Goal: Task Accomplishment & Management: Manage account settings

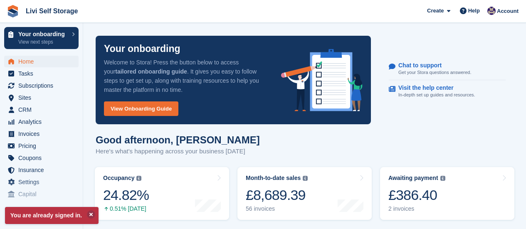
scroll to position [83, 0]
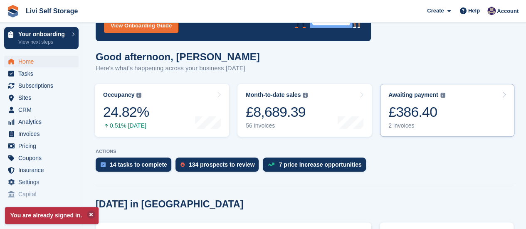
click at [409, 125] on div "2 invoices" at bounding box center [417, 125] width 57 height 7
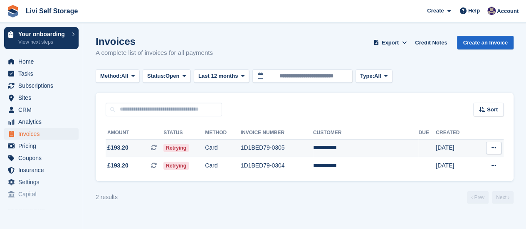
click at [186, 148] on span "Retrying" at bounding box center [176, 148] width 25 height 8
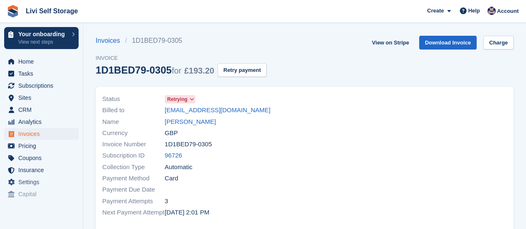
click at [184, 99] on span "Retrying" at bounding box center [177, 99] width 20 height 7
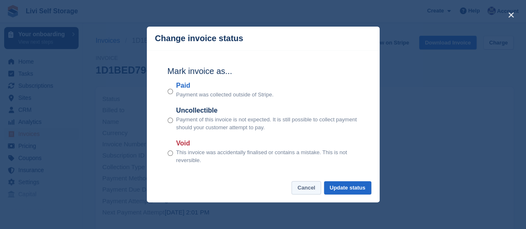
click at [315, 188] on button "Cancel" at bounding box center [307, 188] width 30 height 14
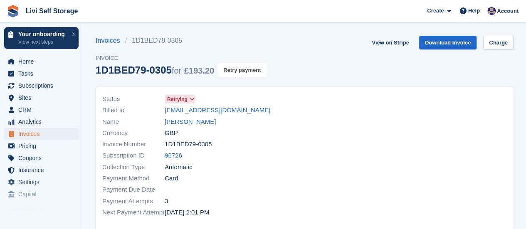
drag, startPoint x: 241, startPoint y: 69, endPoint x: 301, endPoint y: 30, distance: 71.3
click at [241, 69] on button "Retry payment" at bounding box center [242, 70] width 49 height 14
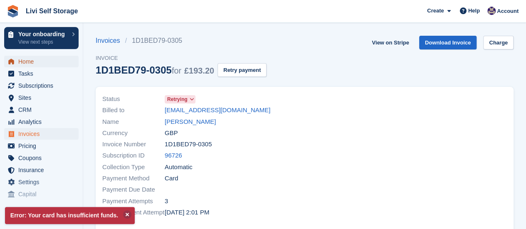
click at [26, 64] on span "Home" at bounding box center [43, 62] width 50 height 12
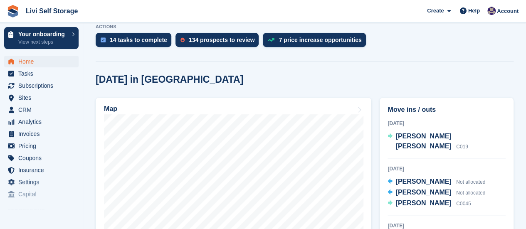
scroll to position [250, 0]
